Goal: Find specific fact: Find specific fact

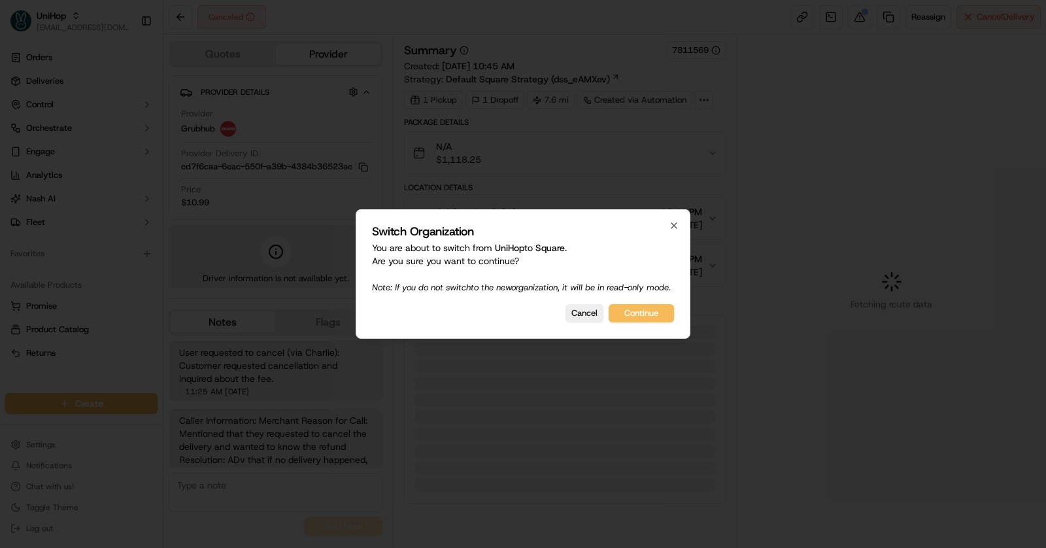
scroll to position [66, 0]
click at [642, 316] on button "Continue" at bounding box center [641, 313] width 65 height 18
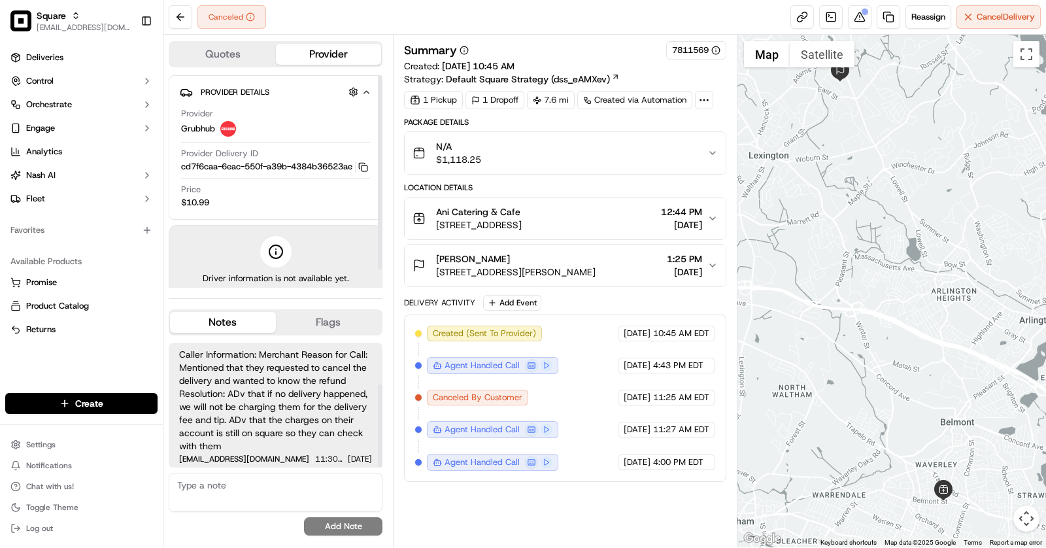
click at [196, 209] on span "$10.99" at bounding box center [195, 203] width 28 height 12
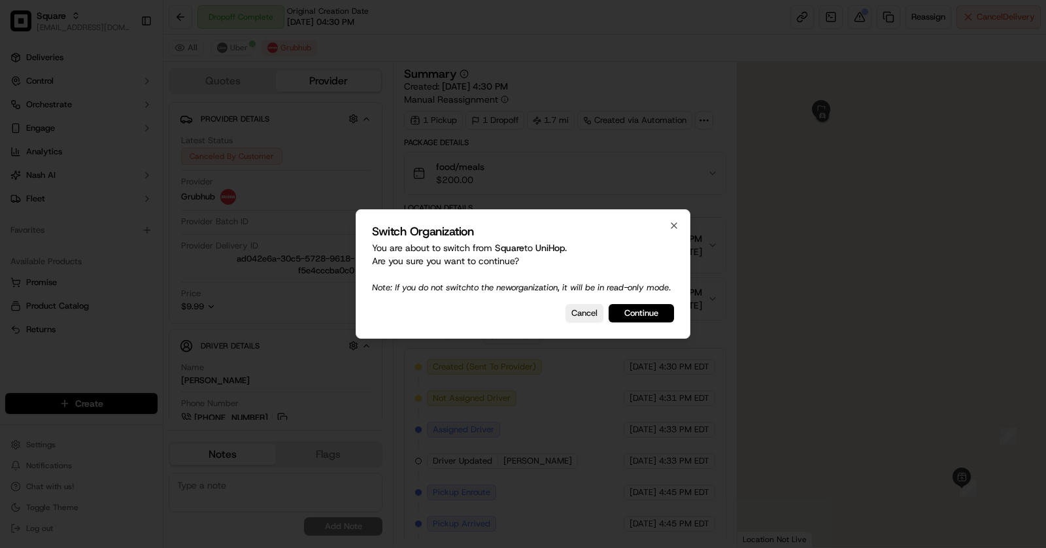
click at [638, 302] on div "Switch Organization You are about to switch from Square to UniHop . Are you sur…" at bounding box center [523, 273] width 335 height 129
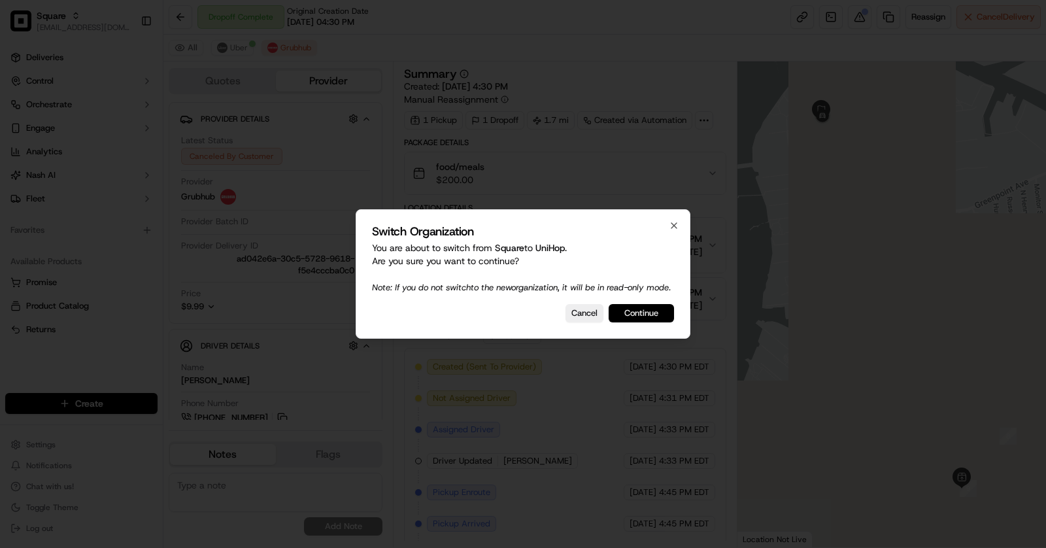
click at [645, 322] on button "Continue" at bounding box center [641, 313] width 65 height 18
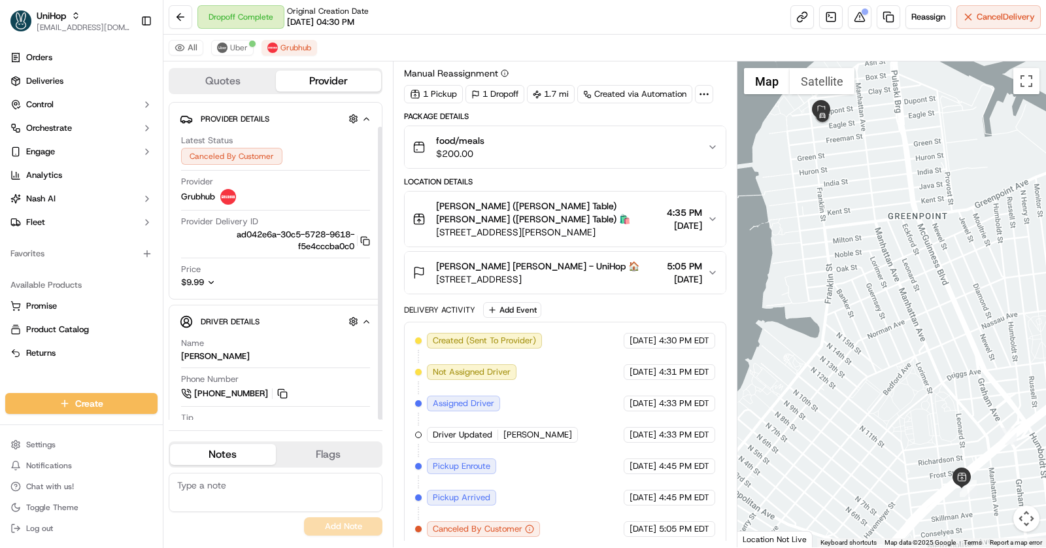
scroll to position [27, 0]
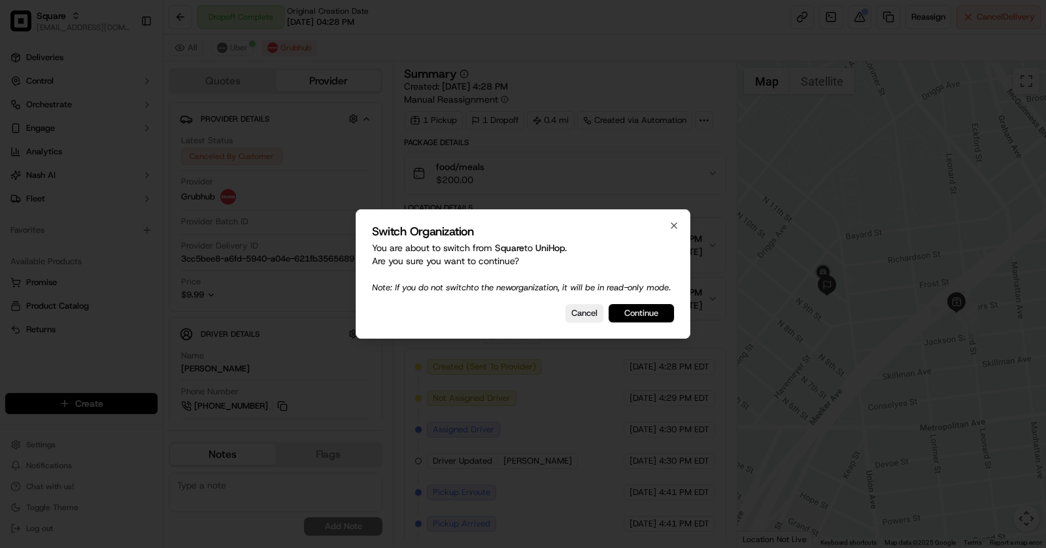
click at [659, 322] on button "Continue" at bounding box center [641, 313] width 65 height 18
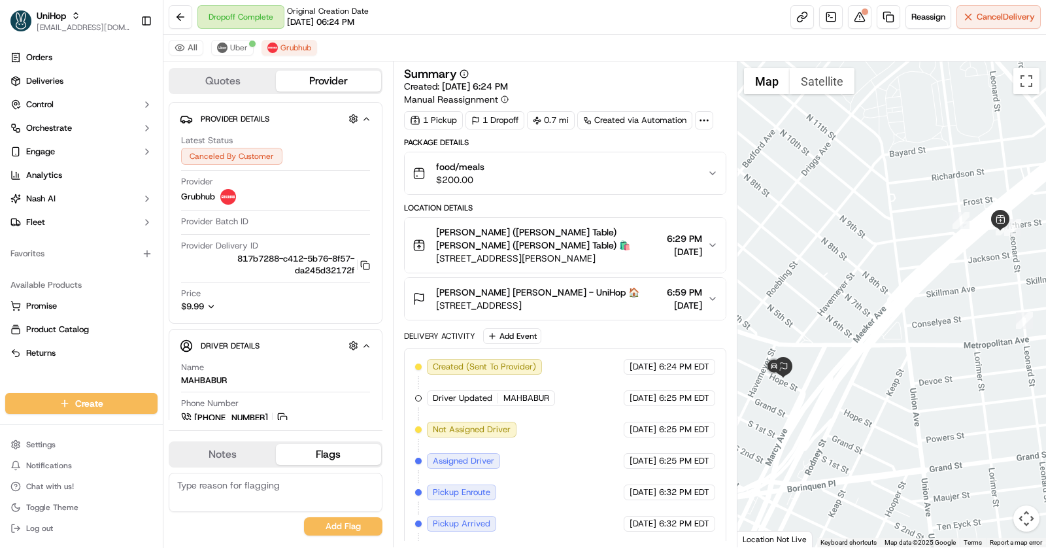
scroll to position [26, 0]
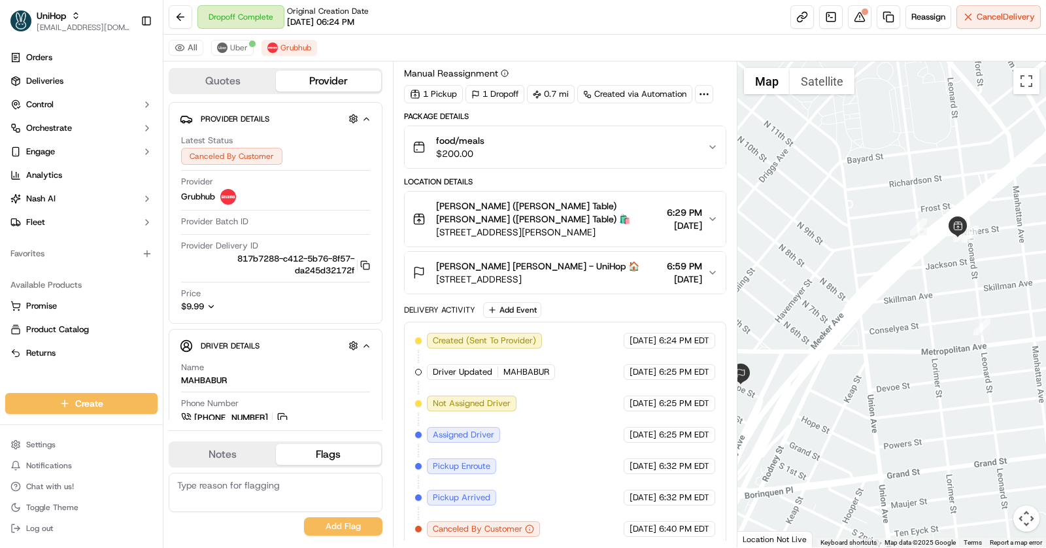
drag, startPoint x: 835, startPoint y: 317, endPoint x: 953, endPoint y: 210, distance: 159.2
click at [953, 210] on div at bounding box center [892, 304] width 309 height 486
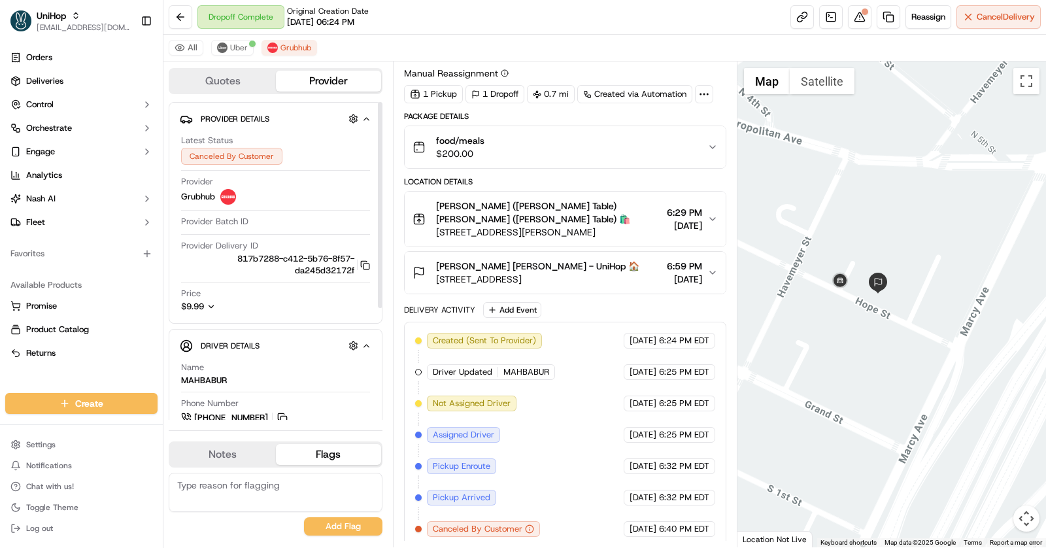
click at [215, 307] on icon "button" at bounding box center [211, 306] width 9 height 9
click at [277, 306] on span "$9.99" at bounding box center [278, 307] width 37 height 12
copy span "9.99"
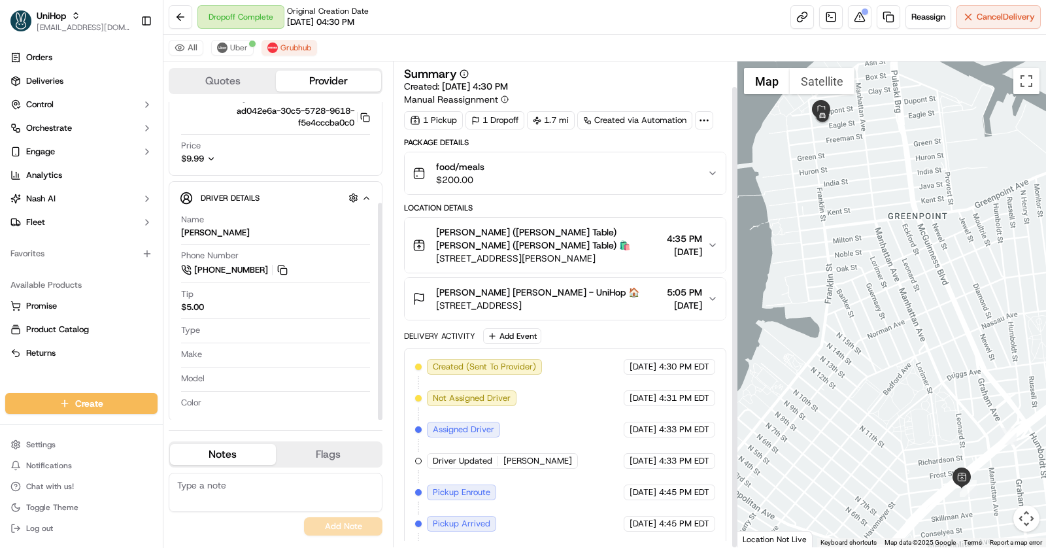
scroll to position [26, 0]
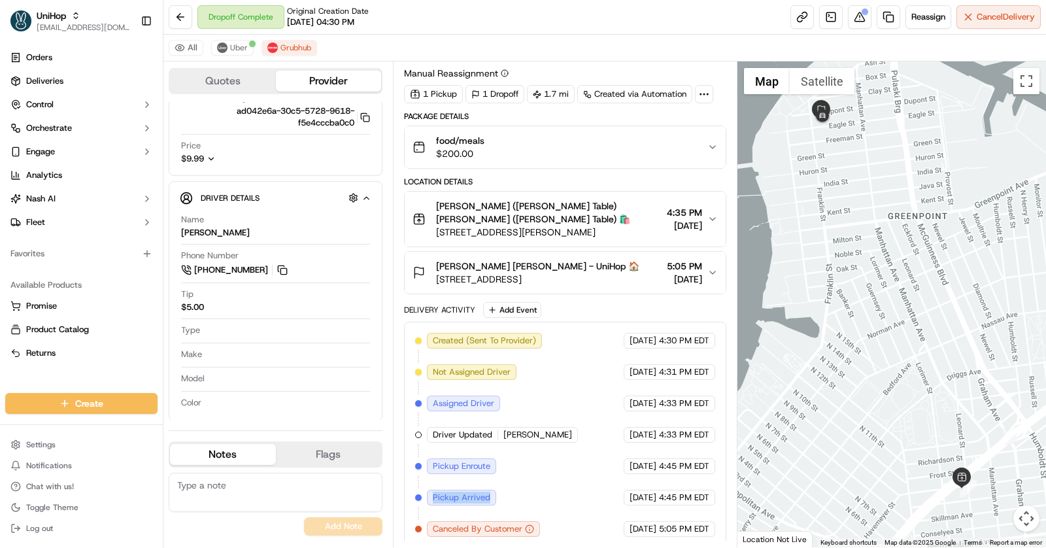
drag, startPoint x: 417, startPoint y: 486, endPoint x: 648, endPoint y: 481, distance: 231.5
click at [648, 481] on div "Created (Sent To Provider) Grubhub Sep 16 2025 4:30 PM EDT Not Assigned Driver …" at bounding box center [565, 435] width 300 height 204
click at [550, 458] on div "Created (Sent To Provider) Grubhub Sep 16 2025 4:30 PM EDT Not Assigned Driver …" at bounding box center [565, 435] width 300 height 204
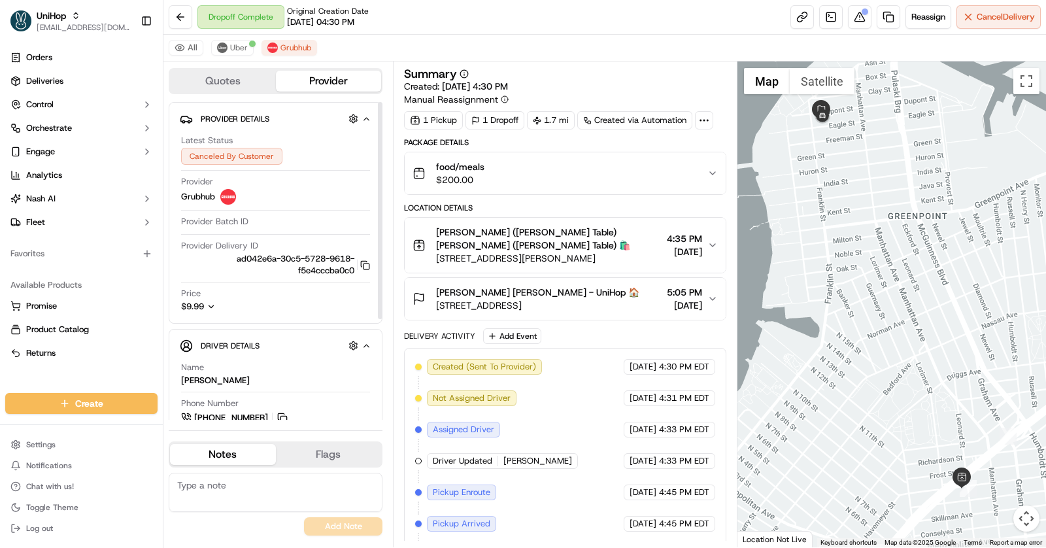
click at [210, 305] on icon "button" at bounding box center [211, 306] width 5 height 3
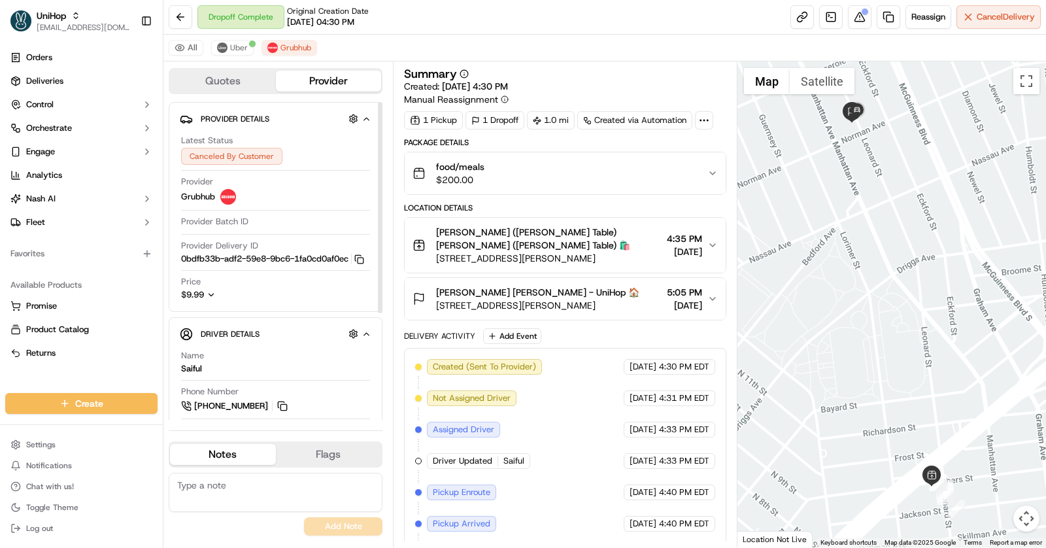
click at [214, 294] on icon "button" at bounding box center [211, 294] width 9 height 9
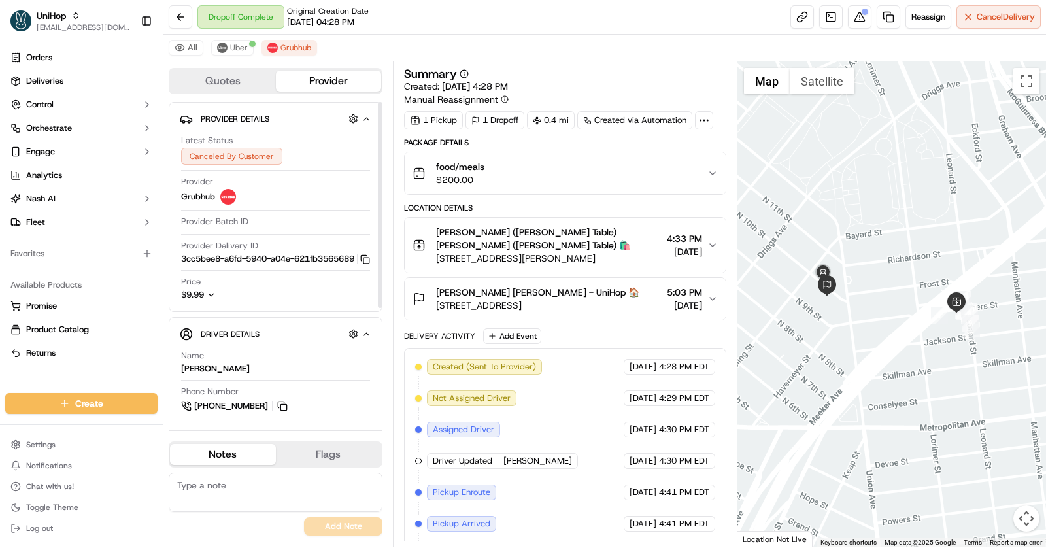
click at [214, 300] on icon "button" at bounding box center [211, 294] width 9 height 9
drag, startPoint x: 285, startPoint y: 304, endPoint x: 258, endPoint y: 304, distance: 26.8
click at [258, 304] on div "Cancellation Fee $9.99" at bounding box center [238, 299] width 115 height 20
copy span "$9.99"
